Goal: Task Accomplishment & Management: Manage account settings

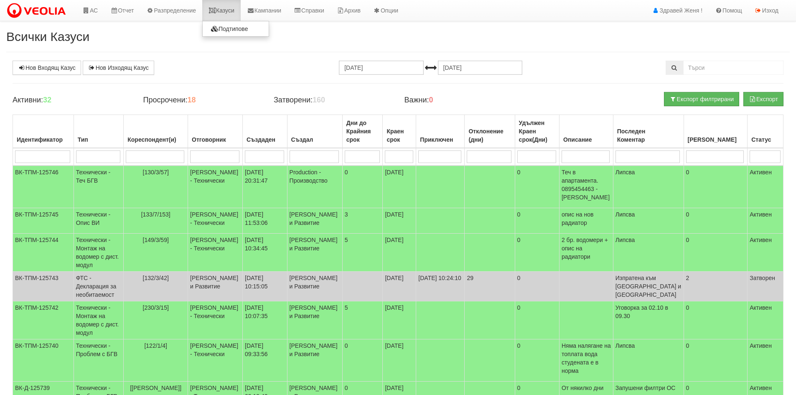
click at [229, 14] on link "Казуси" at bounding box center [221, 10] width 38 height 21
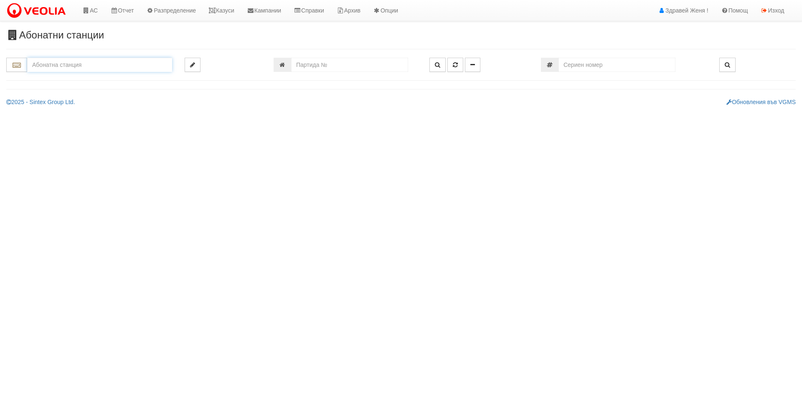
click at [81, 63] on input "text" at bounding box center [99, 65] width 145 height 14
paste input "12468"
type input "12468"
click at [316, 66] on input "number" at bounding box center [349, 65] width 117 height 14
paste input "12468"
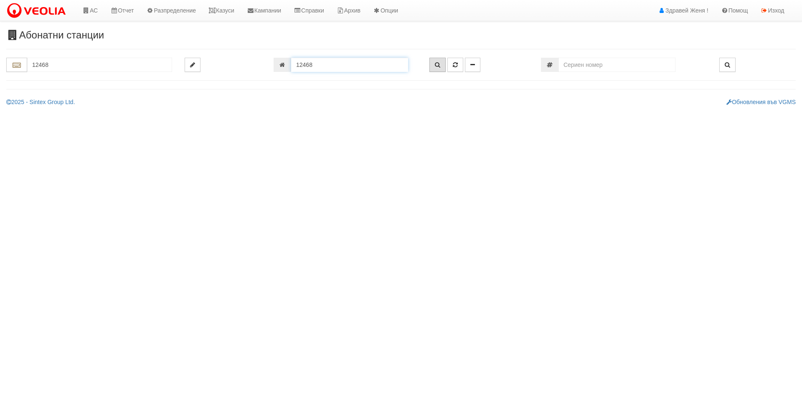
type input "12468"
click at [435, 66] on icon "button" at bounding box center [437, 65] width 5 height 6
type input "202/3,4 - "ВЕОЛИЯ ЕНЕРДЖИ ВАРНА " ЕАД"
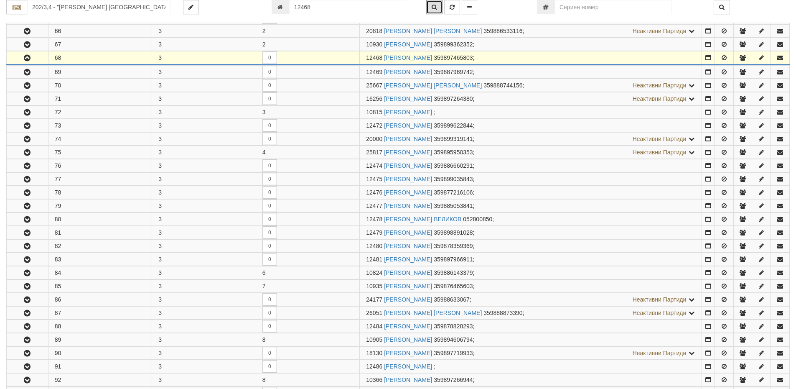
scroll to position [259, 0]
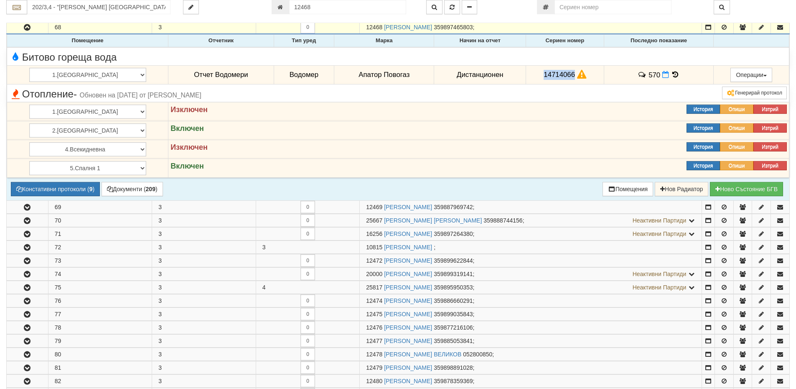
drag, startPoint x: 558, startPoint y: 72, endPoint x: 522, endPoint y: 74, distance: 36.4
click at [526, 74] on td "14714066" at bounding box center [565, 74] width 78 height 19
click at [662, 77] on icon at bounding box center [665, 74] width 7 height 7
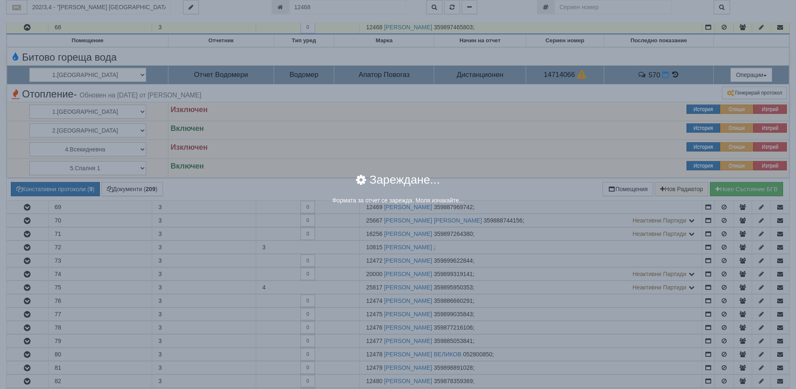
select select "8ac75930-9bfd-e511-80be-8d5a1dced85a"
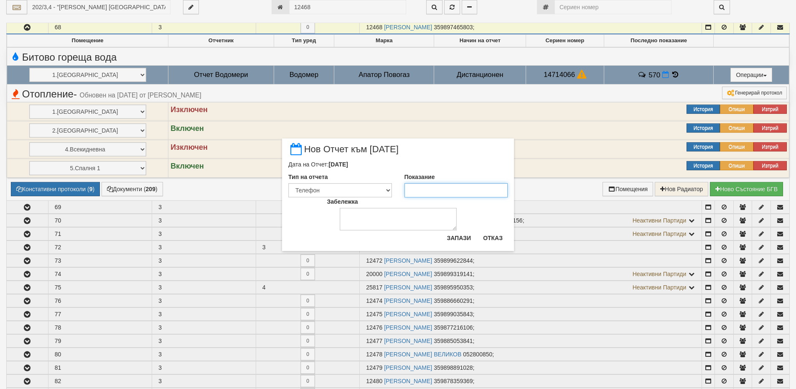
click at [452, 191] on input "Показание" at bounding box center [457, 190] width 104 height 14
type input "573"
click at [424, 221] on textarea "Забележка" at bounding box center [398, 219] width 117 height 23
click at [361, 214] on textarea "02,102025" at bounding box center [398, 219] width 117 height 23
type textarea "02,10,2025"
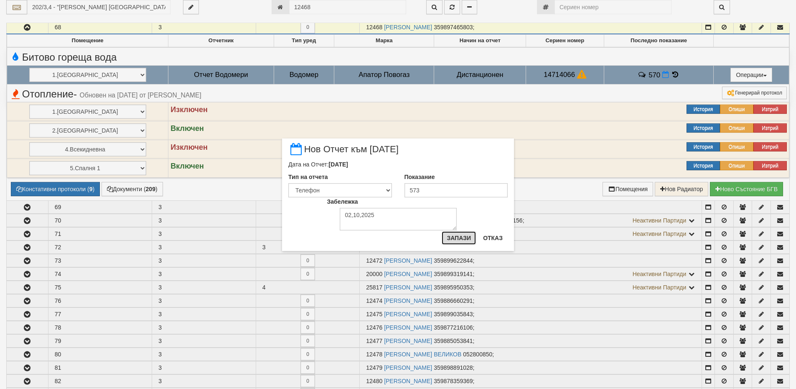
click at [466, 240] on button "Запази" at bounding box center [459, 237] width 34 height 13
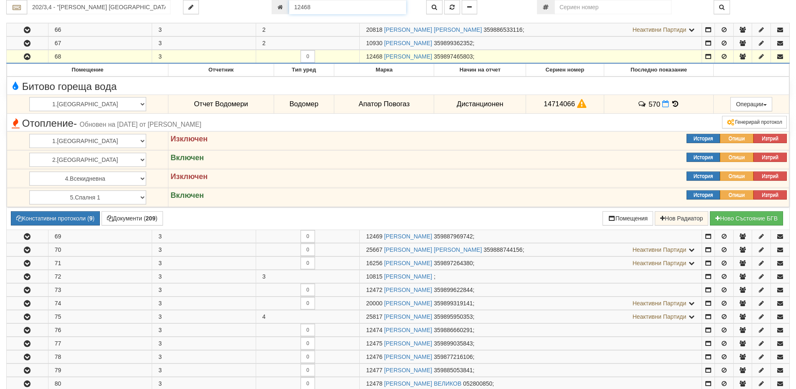
drag, startPoint x: 319, startPoint y: 6, endPoint x: 274, endPoint y: 6, distance: 44.7
click at [274, 6] on div "12468" at bounding box center [343, 7] width 142 height 14
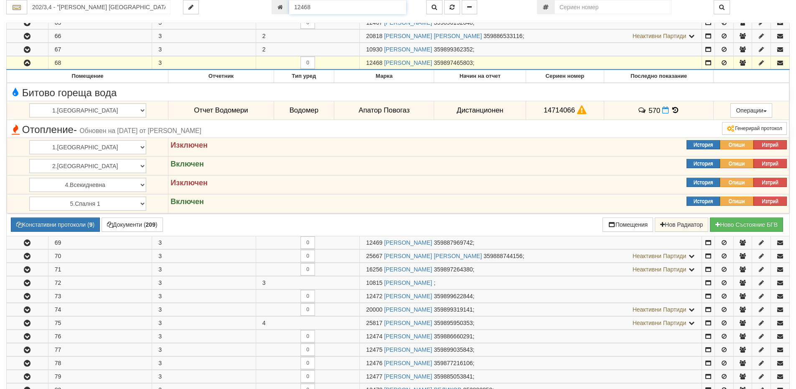
paste input "026"
type input "12026"
click at [432, 7] on icon "button" at bounding box center [434, 7] width 5 height 6
type input "007/1,2 - "ВЕОЛИЯ ЕНЕРДЖИ ВАРНА " ЕАД"
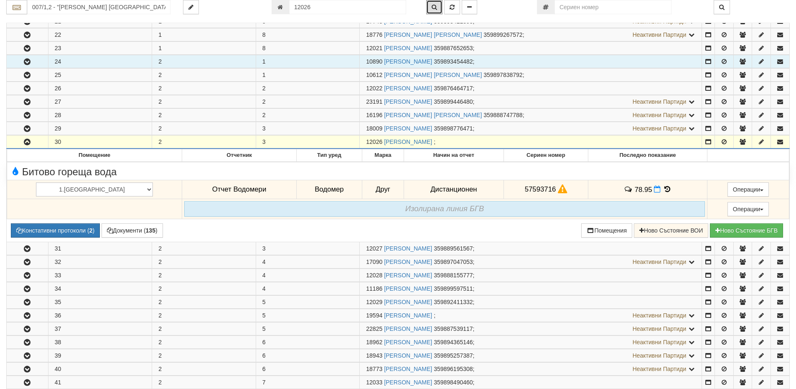
scroll to position [428, 0]
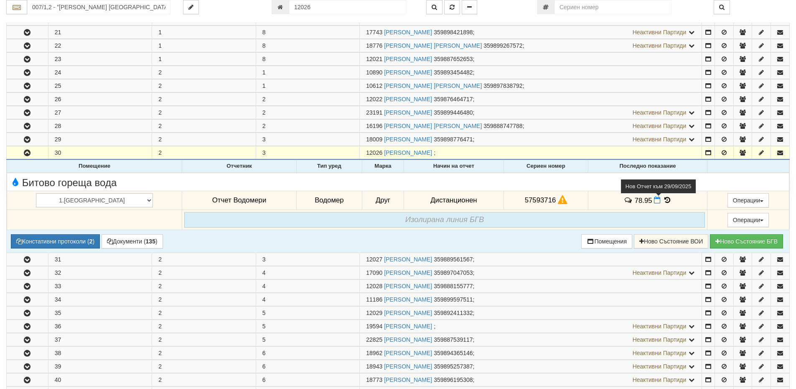
click at [654, 203] on icon at bounding box center [657, 199] width 7 height 7
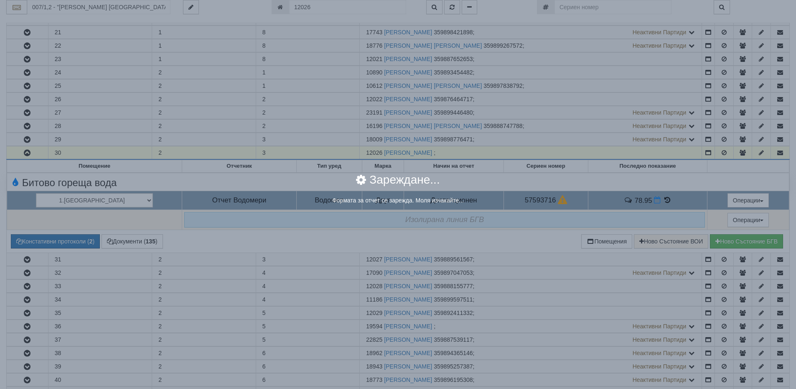
click at [643, 201] on div "× Зареждане... Формата за отчет се зарежда. Моля изчакайте..." at bounding box center [398, 194] width 796 height 389
select select "8ac75930-9bfd-e511-80be-8d5a1dced85a"
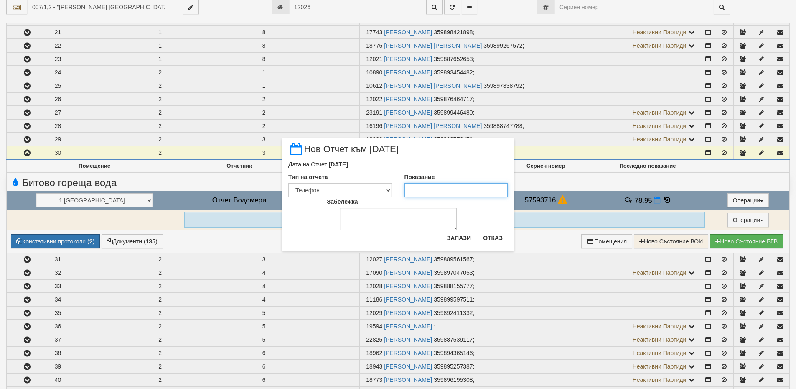
click at [426, 191] on input "Показание" at bounding box center [457, 190] width 104 height 14
type input "80.9"
click at [405, 214] on textarea "Забележка" at bounding box center [398, 219] width 117 height 23
type textarea "02.10.2025"
click at [461, 238] on button "Запази" at bounding box center [459, 237] width 34 height 13
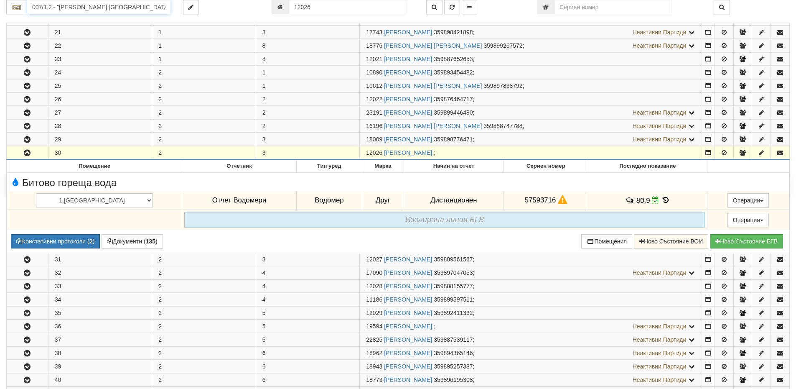
click at [95, 7] on input "007/1,2 - "ВЕОЛИЯ ЕНЕРДЖИ ВАРНА " ЕАД" at bounding box center [98, 7] width 143 height 14
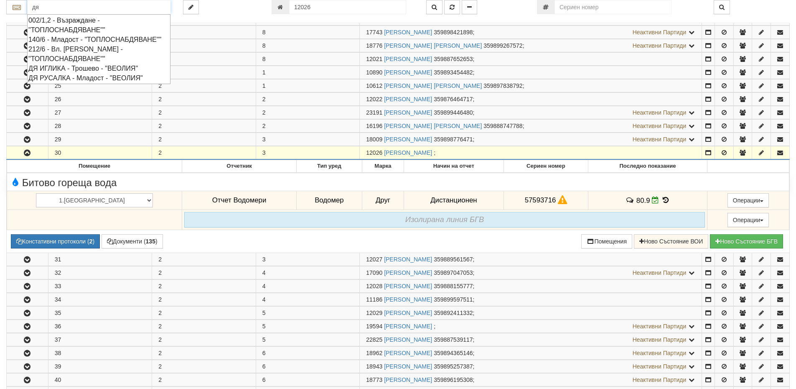
click at [92, 73] on div "ДЯ ИГЛИКА - Трошево - "ВЕОЛИЯ"" at bounding box center [98, 69] width 141 height 10
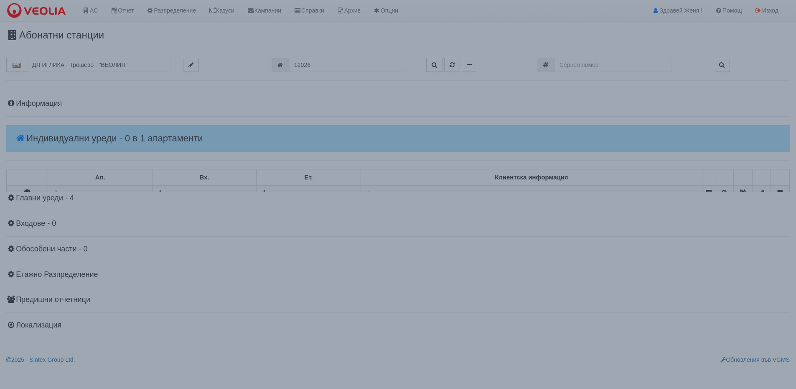
scroll to position [0, 0]
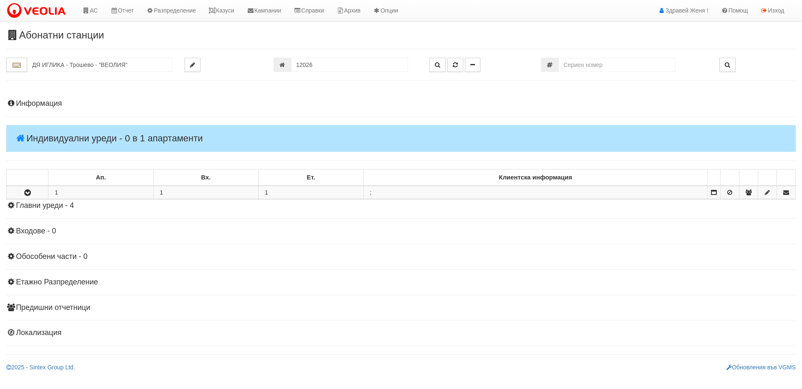
click at [58, 105] on h4 "Информация" at bounding box center [401, 103] width 790 height 8
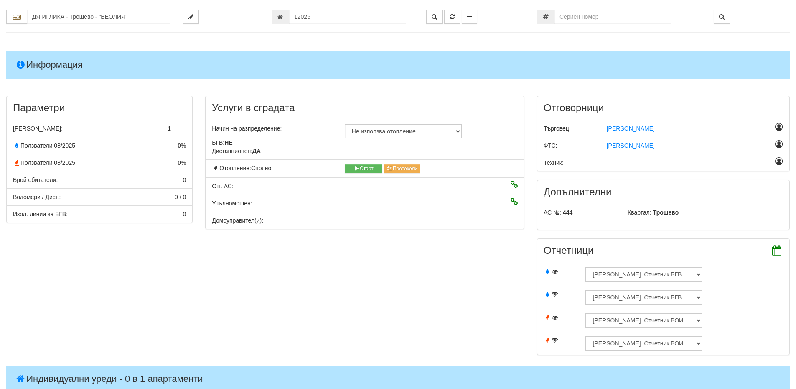
scroll to position [26, 0]
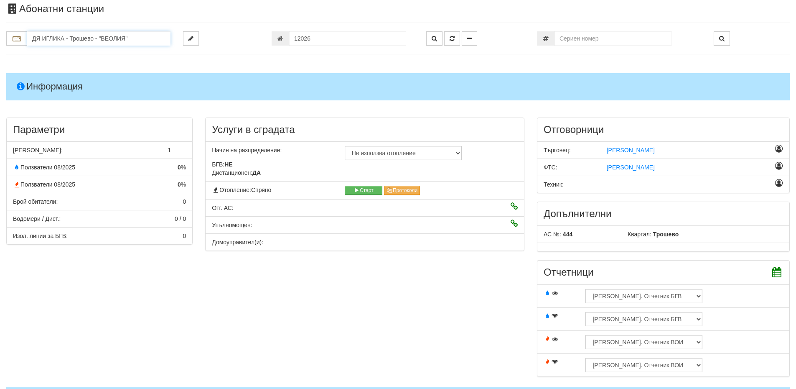
click at [53, 37] on input "ДЯ ИГЛИКА - Трошево - "ВЕОЛИЯ"" at bounding box center [98, 38] width 143 height 14
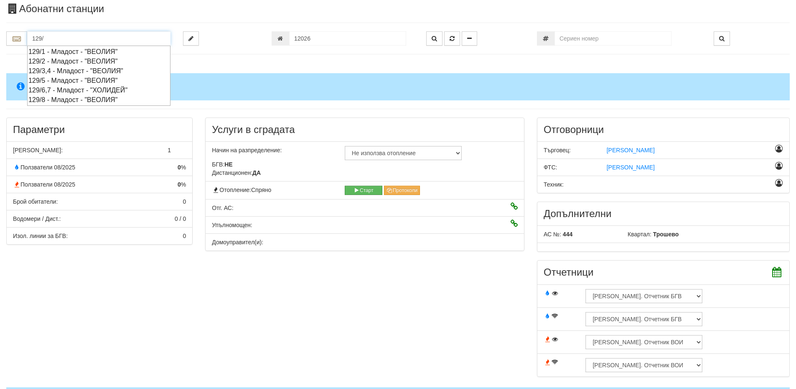
click at [69, 80] on div "129/5 - Младост - "ВЕОЛИЯ"" at bounding box center [98, 81] width 141 height 10
type input "129/5 - Младост - "ВЕОЛИЯ""
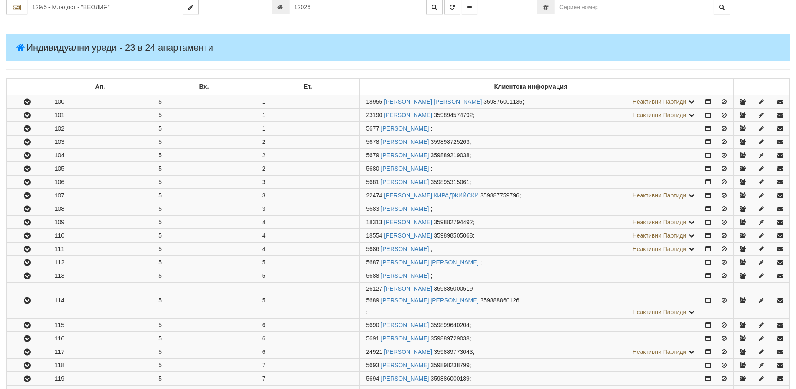
scroll to position [209, 0]
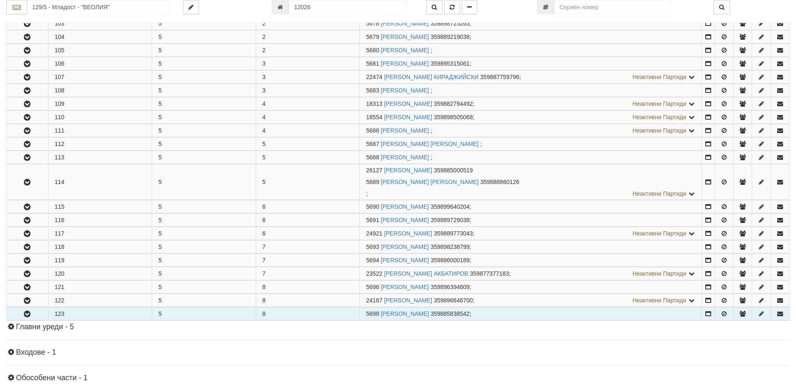
click at [37, 313] on button "button" at bounding box center [27, 313] width 41 height 13
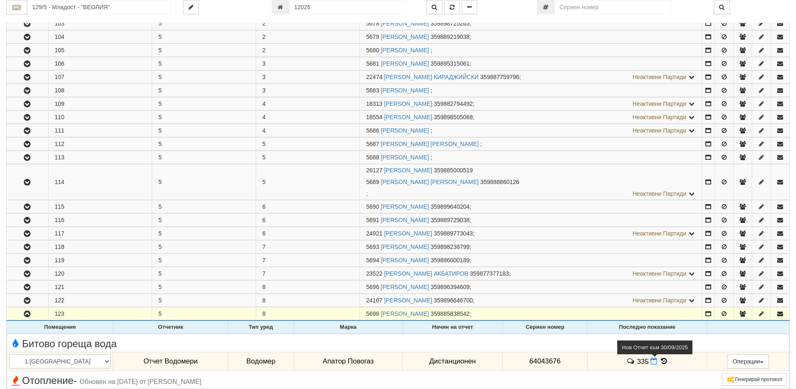
click at [651, 364] on span at bounding box center [655, 361] width 9 height 8
click at [651, 362] on icon at bounding box center [654, 360] width 7 height 7
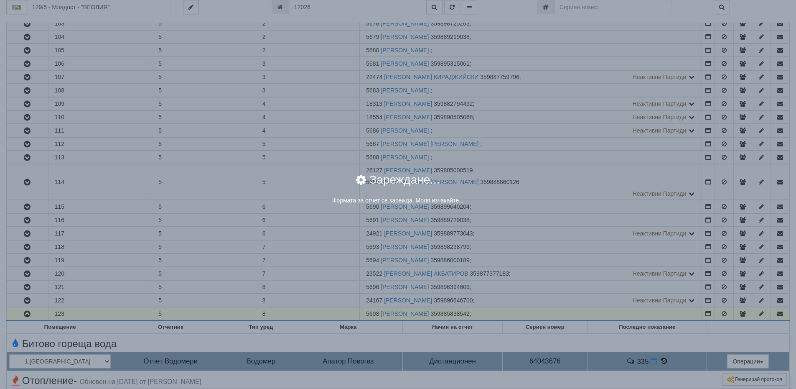
select select "8ac75930-9bfd-e511-80be-8d5a1dced85a"
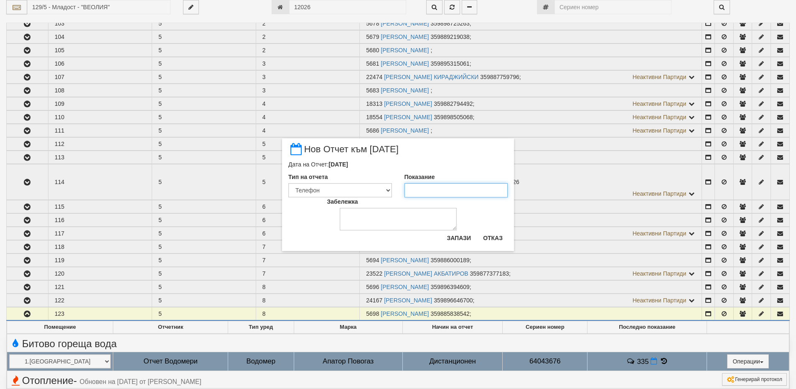
click at [415, 186] on input "Показание" at bounding box center [457, 190] width 104 height 14
type input "335"
click at [386, 214] on textarea "Забележка" at bounding box center [398, 219] width 117 height 23
type textarea "02.10.2025"
click at [455, 246] on div "Запази Отказ" at bounding box center [475, 241] width 66 height 20
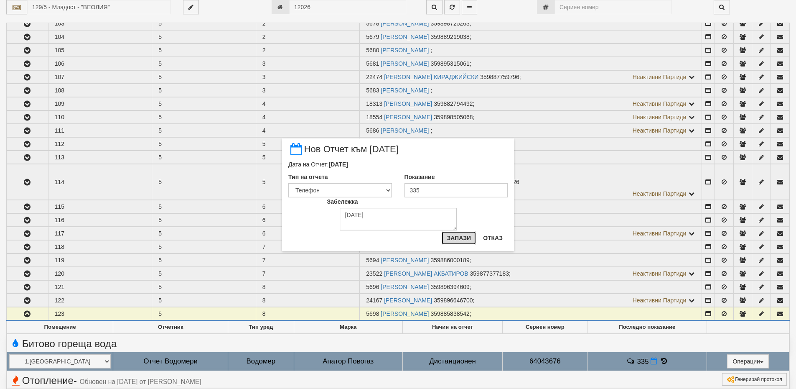
click at [453, 239] on button "Запази" at bounding box center [459, 237] width 34 height 13
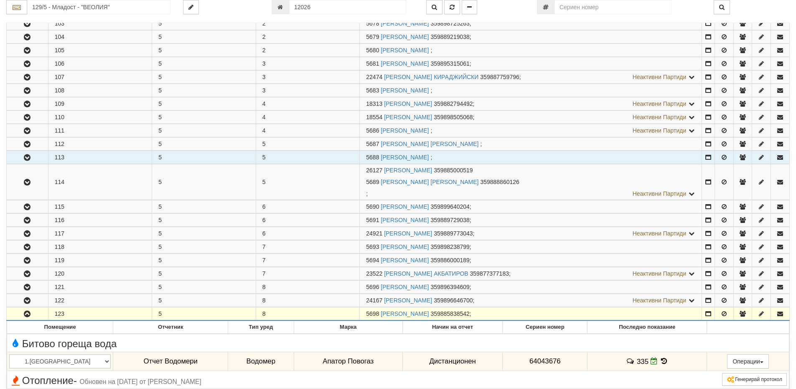
click at [176, 156] on td "5" at bounding box center [204, 157] width 104 height 13
click at [429, 157] on link "СТОЯН ТОДОРОВ МАРИНОВ" at bounding box center [405, 157] width 48 height 7
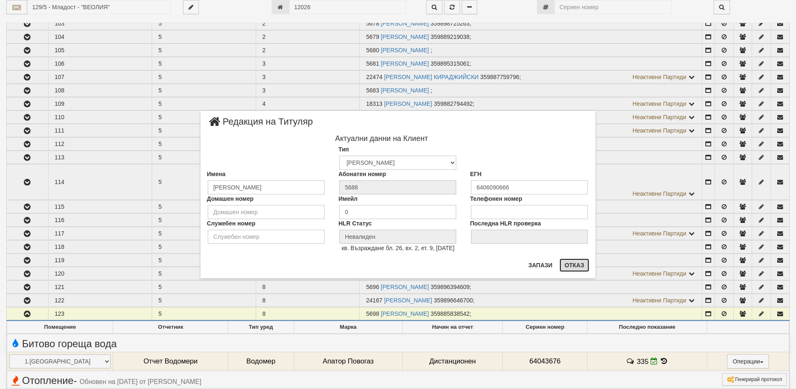
click at [571, 265] on button "Отказ" at bounding box center [575, 264] width 30 height 13
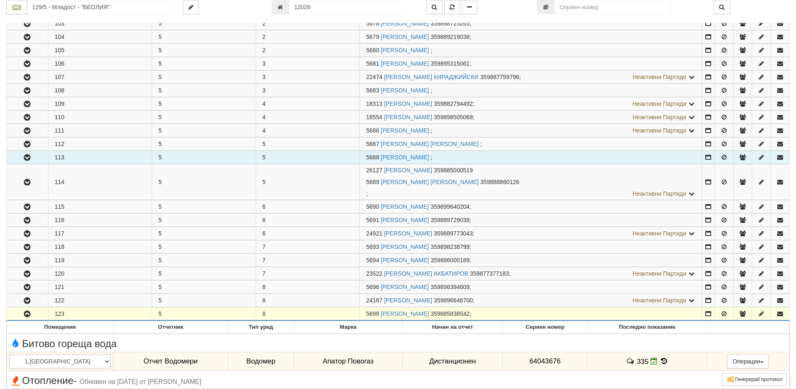
click at [25, 155] on icon "button" at bounding box center [27, 158] width 10 height 6
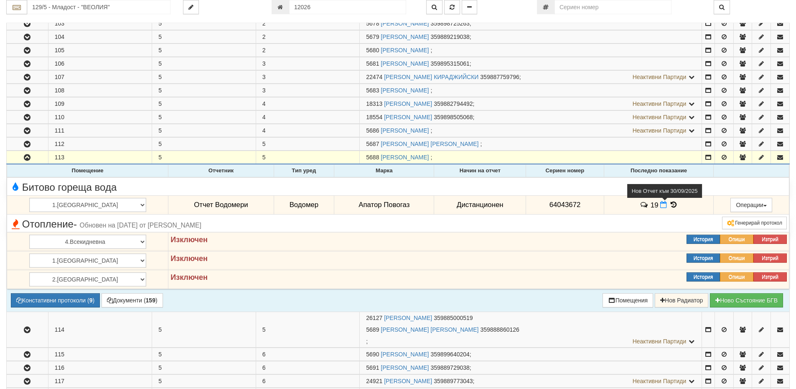
click at [660, 205] on icon at bounding box center [663, 204] width 7 height 7
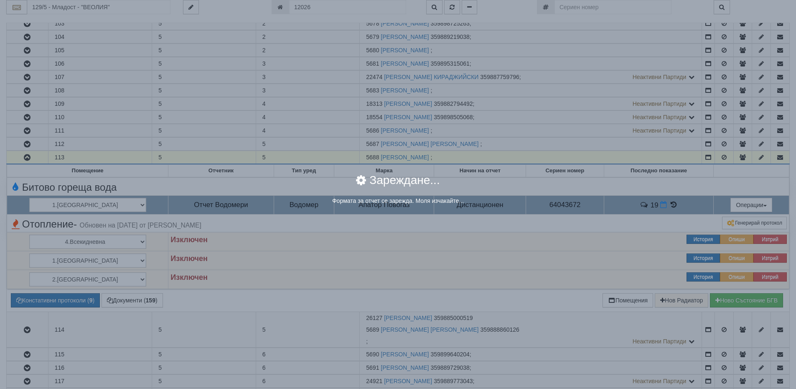
select select "8ac75930-9bfd-e511-80be-8d5a1dced85a"
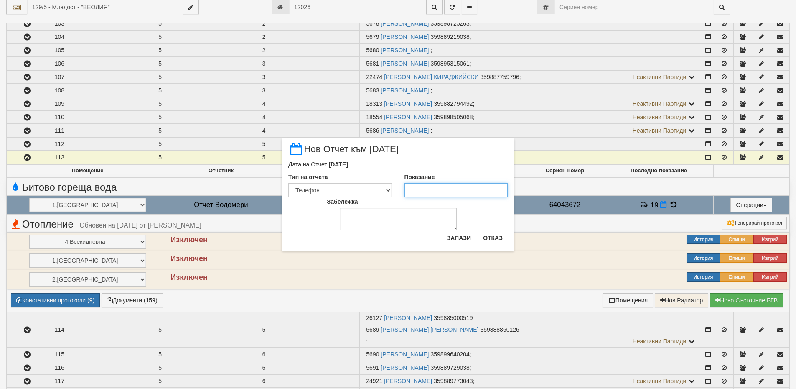
click at [419, 190] on input "Показание" at bounding box center [457, 190] width 104 height 14
type input "20"
click at [390, 224] on textarea "Забележка" at bounding box center [398, 219] width 117 height 23
type textarea "02.10.2025"
click at [470, 237] on button "Запази" at bounding box center [459, 237] width 34 height 13
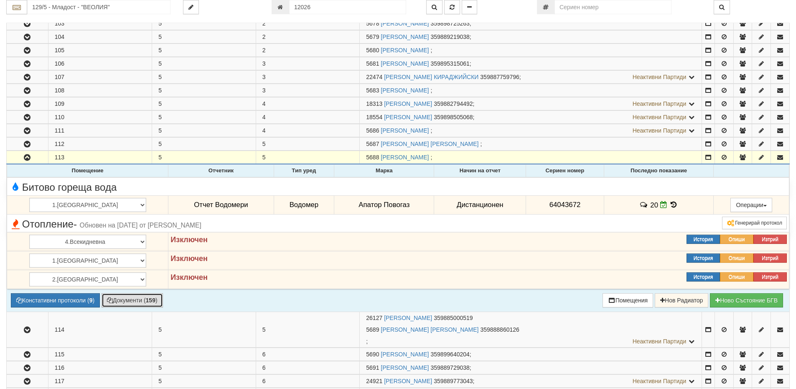
click at [120, 300] on button "Документи ( 159 )" at bounding box center [132, 300] width 61 height 14
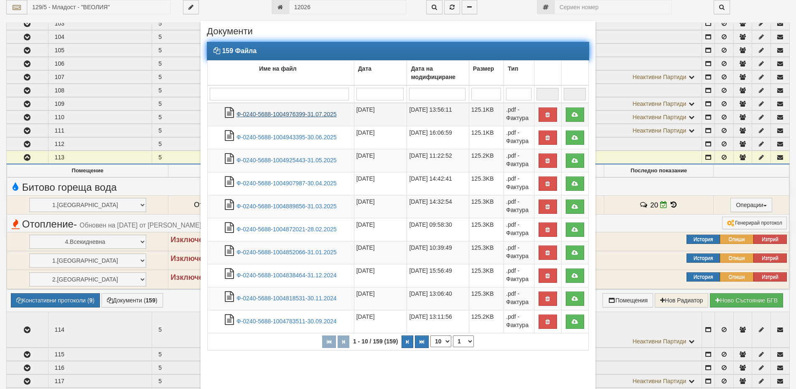
click at [257, 112] on link "Ф-0240-5688-1004976399-31.07.2025" at bounding box center [287, 114] width 100 height 7
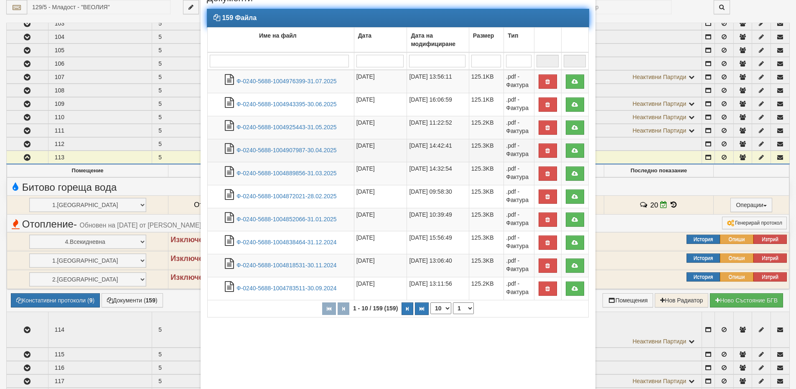
scroll to position [76, 0]
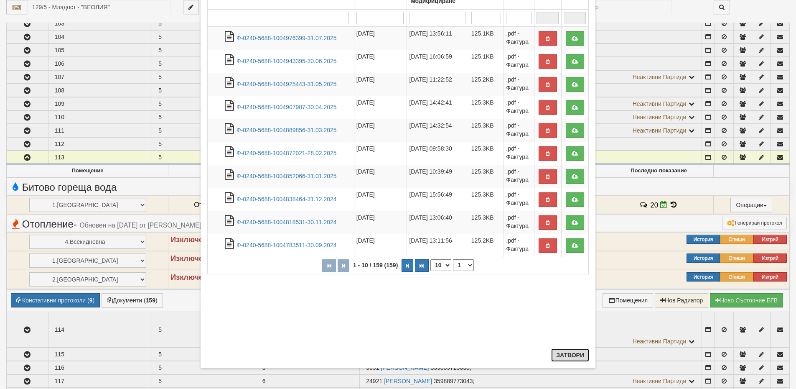
click at [581, 353] on button "Затвори" at bounding box center [570, 354] width 38 height 13
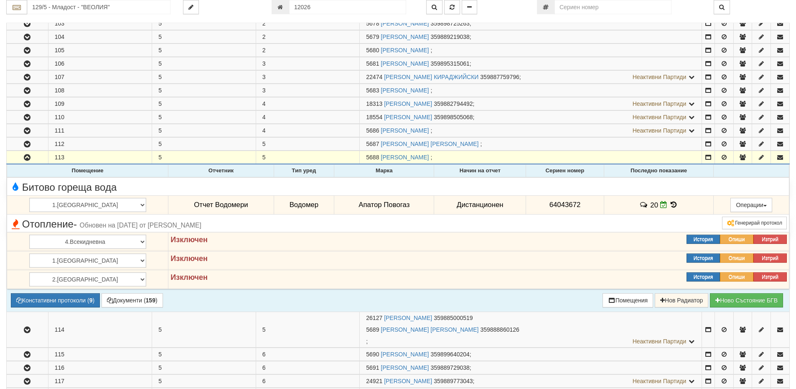
drag, startPoint x: 565, startPoint y: 213, endPoint x: 572, endPoint y: 227, distance: 16.1
click at [572, 227] on div "Генерирай протокол" at bounding box center [661, 222] width 263 height 13
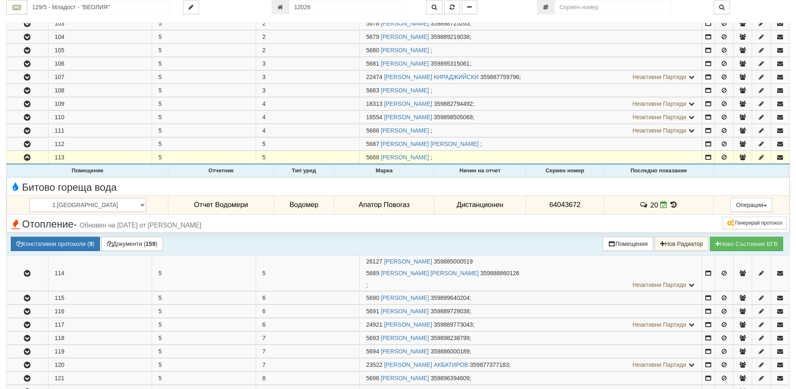
click at [669, 206] on icon at bounding box center [673, 204] width 9 height 7
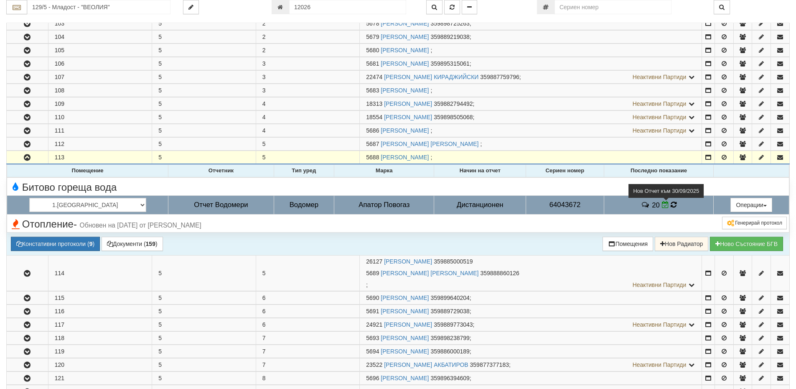
click at [662, 207] on icon at bounding box center [665, 204] width 7 height 7
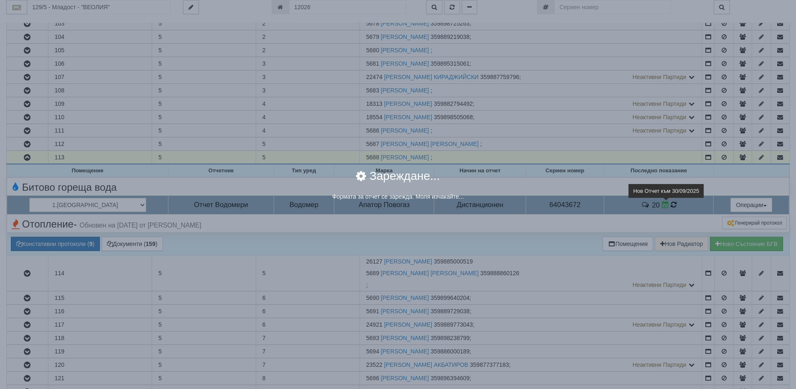
select select "8ac75930-9bfd-e511-80be-8d5a1dced85a"
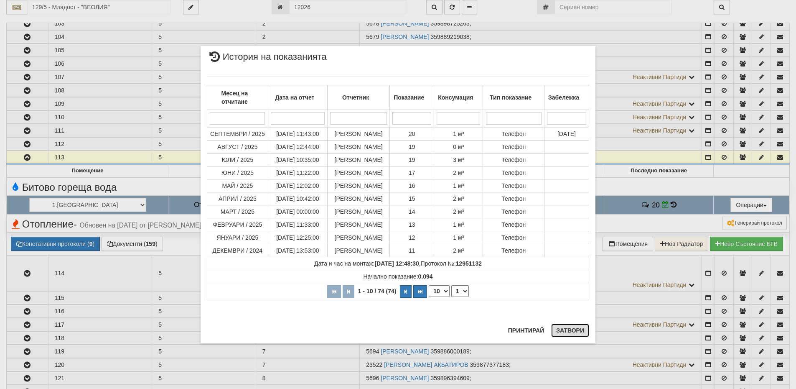
click at [560, 332] on button "Затвори" at bounding box center [570, 329] width 38 height 13
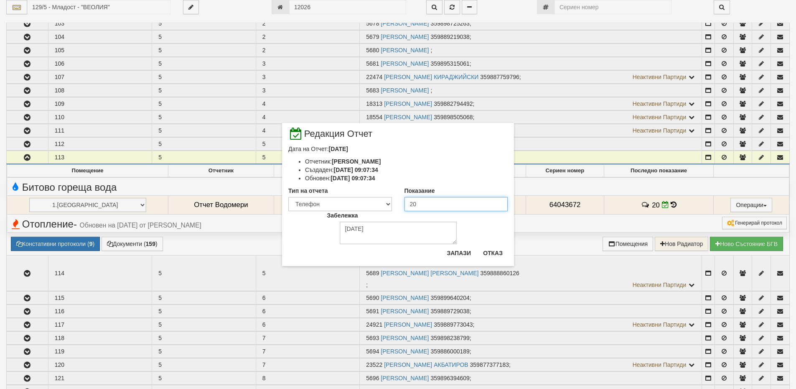
click at [415, 202] on input "20" at bounding box center [457, 204] width 104 height 14
type input "21"
click at [467, 253] on button "Запази" at bounding box center [459, 252] width 34 height 13
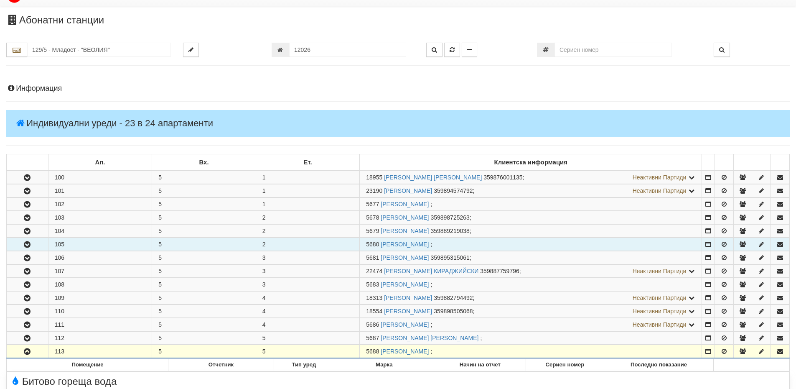
scroll to position [0, 0]
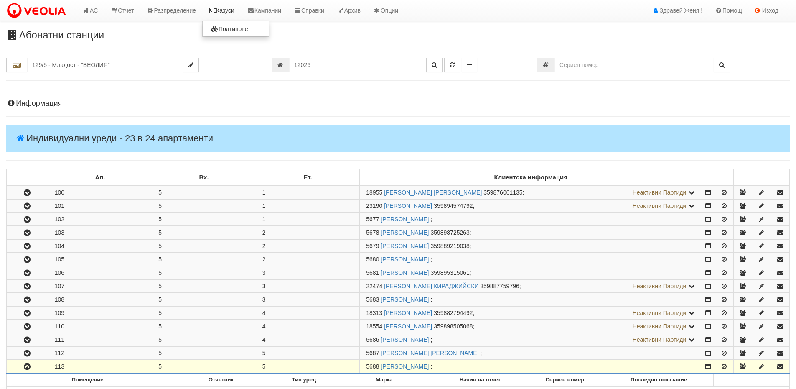
click at [227, 13] on link "Казуси" at bounding box center [221, 10] width 38 height 21
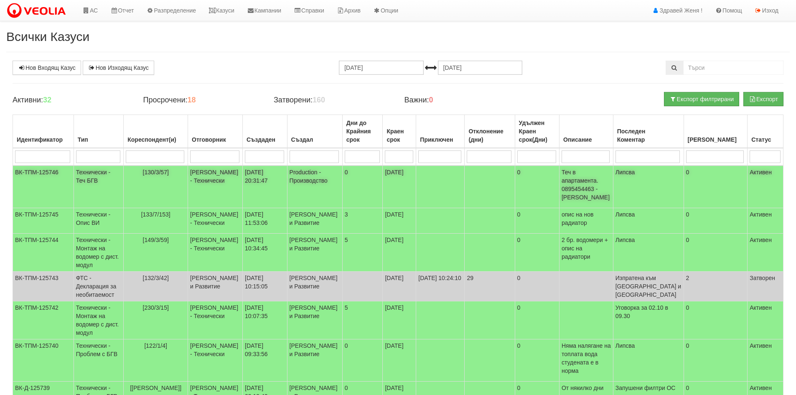
click at [117, 178] on td "Технически - Теч БГВ" at bounding box center [99, 187] width 50 height 43
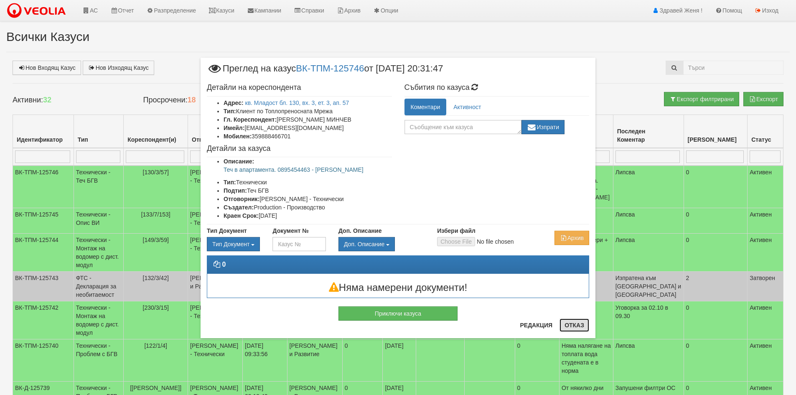
drag, startPoint x: 573, startPoint y: 329, endPoint x: 537, endPoint y: 269, distance: 69.8
click at [574, 327] on button "Отказ" at bounding box center [575, 324] width 30 height 13
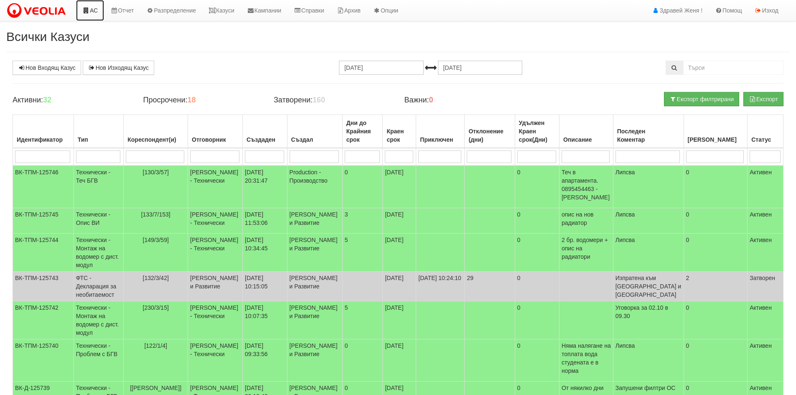
click at [87, 11] on icon at bounding box center [86, 11] width 8 height 6
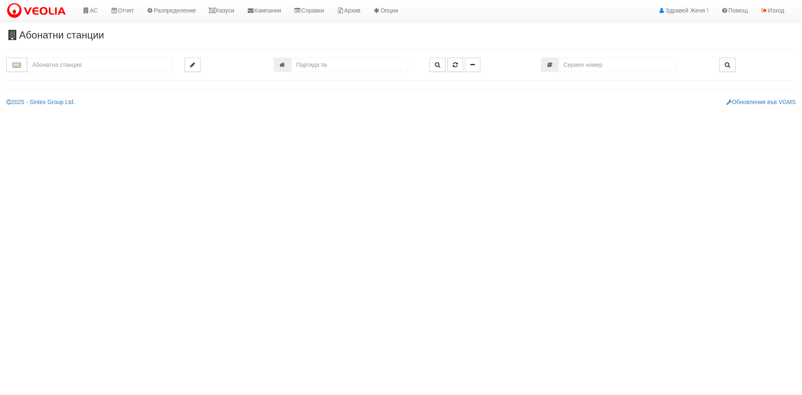
click at [66, 66] on input "text" at bounding box center [99, 65] width 145 height 14
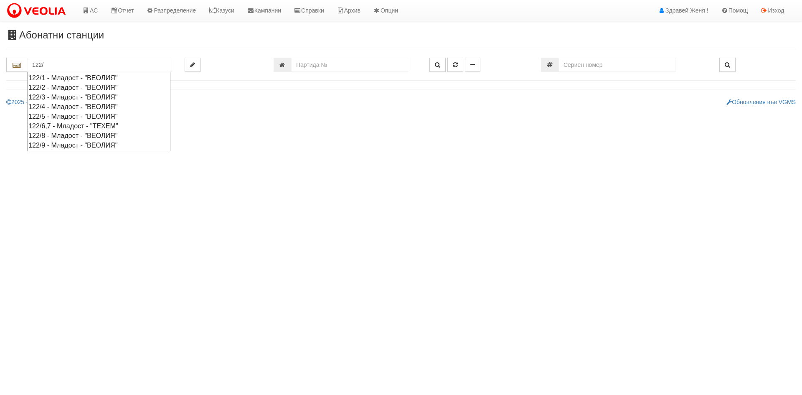
click at [85, 89] on div "122/2 - Младост - "ВЕОЛИЯ"" at bounding box center [98, 88] width 141 height 10
type input "122/2 - Младост - "ВЕОЛИЯ""
